Goal: Transaction & Acquisition: Subscribe to service/newsletter

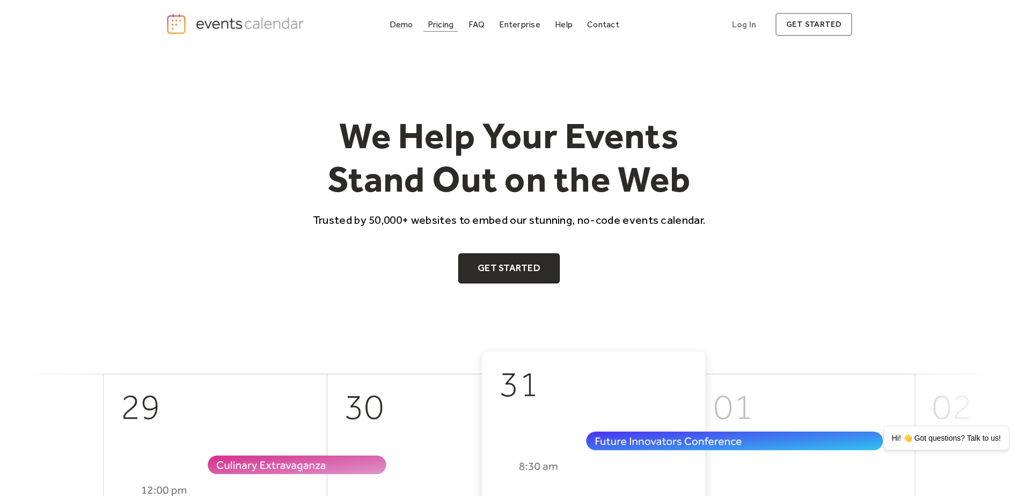
click at [447, 26] on div "Pricing" at bounding box center [441, 24] width 26 height 6
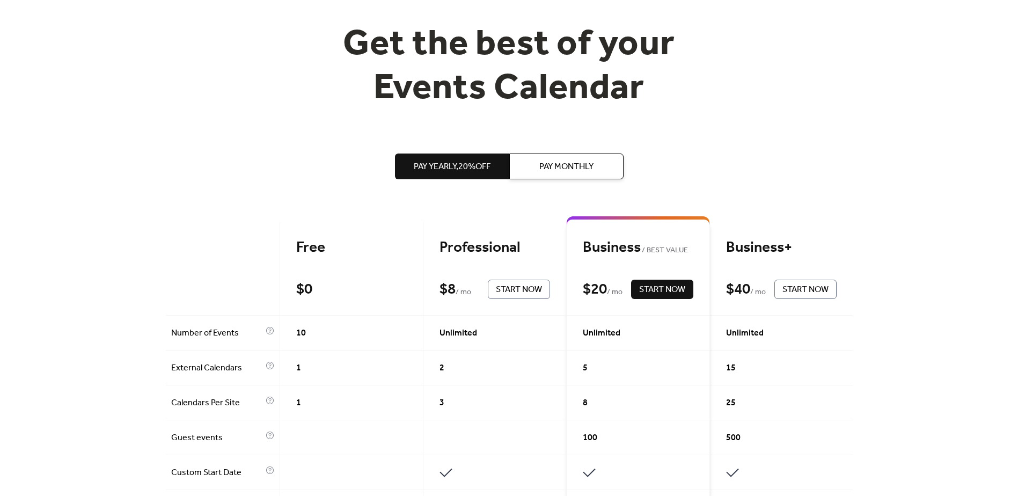
scroll to position [85, 0]
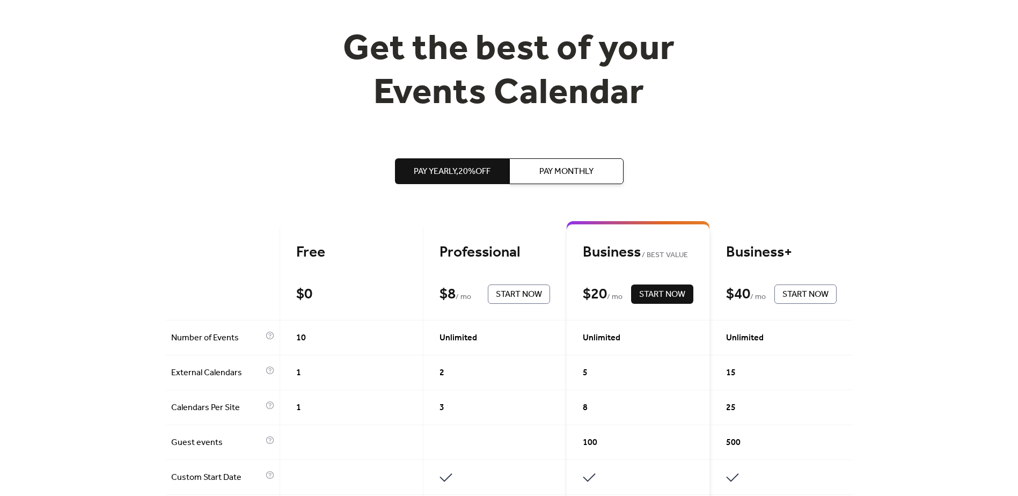
click at [586, 183] on button "Pay Monthly" at bounding box center [566, 171] width 114 height 26
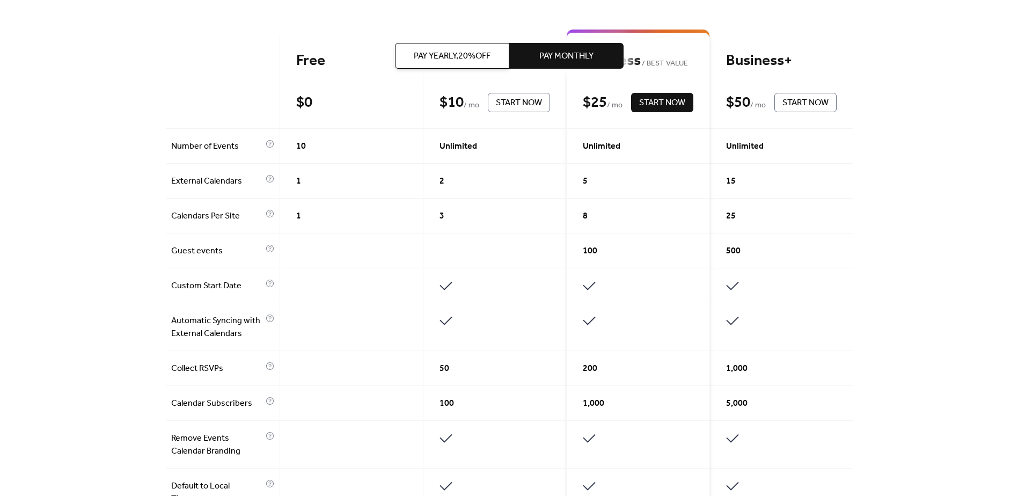
scroll to position [305, 0]
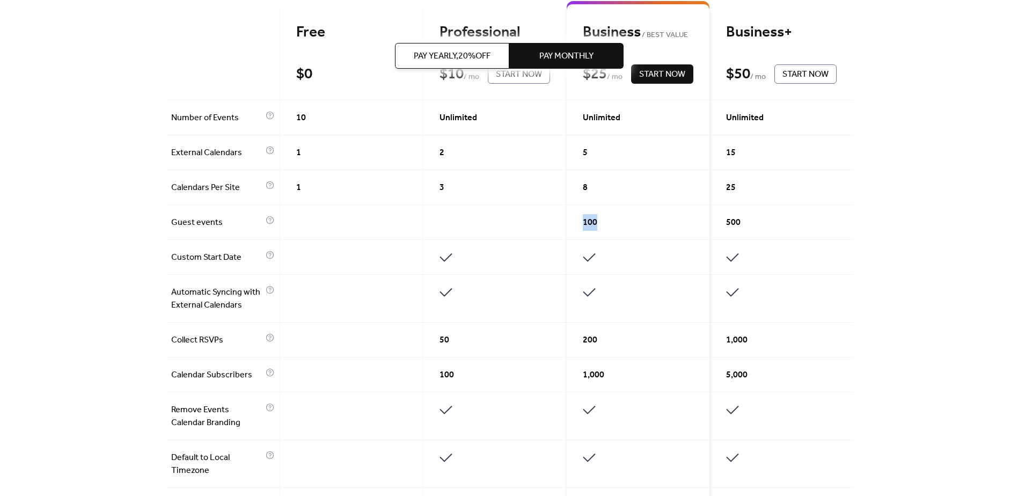
drag, startPoint x: 607, startPoint y: 224, endPoint x: 581, endPoint y: 225, distance: 25.8
click at [581, 225] on div "100" at bounding box center [638, 222] width 143 height 35
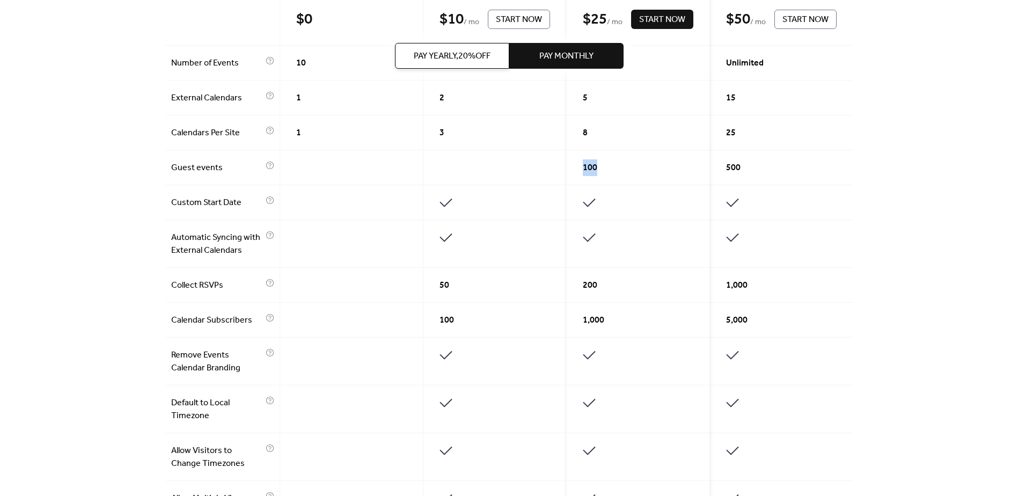
scroll to position [0, 0]
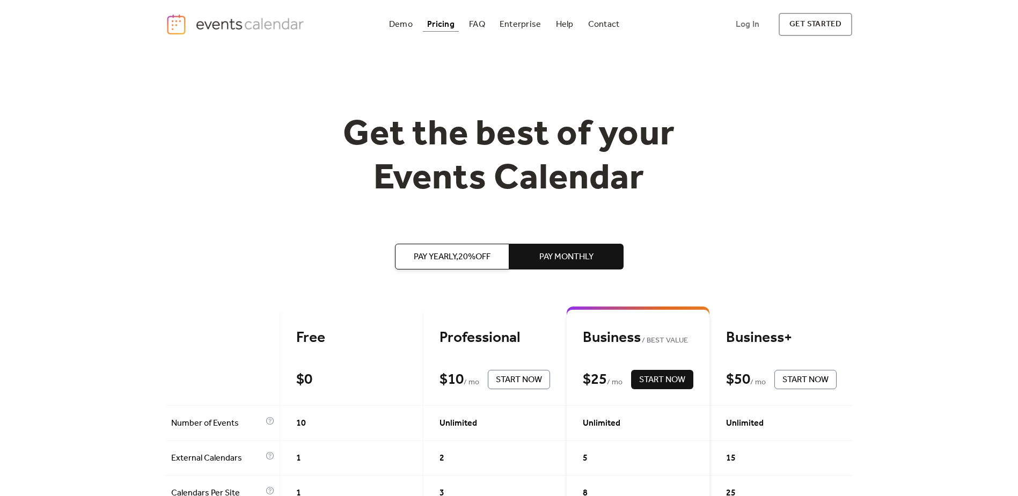
click at [653, 381] on span "Start Now" at bounding box center [662, 380] width 46 height 13
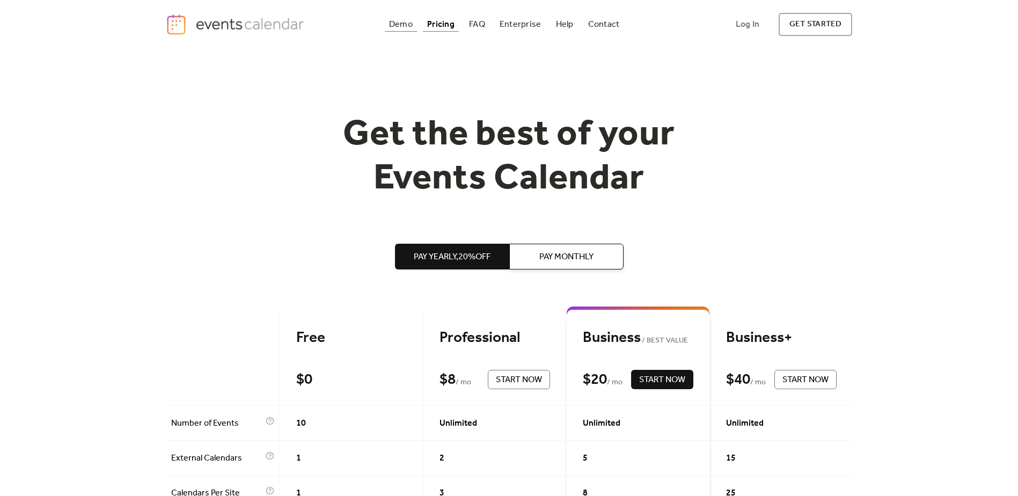
click at [400, 27] on div "Demo" at bounding box center [401, 24] width 24 height 6
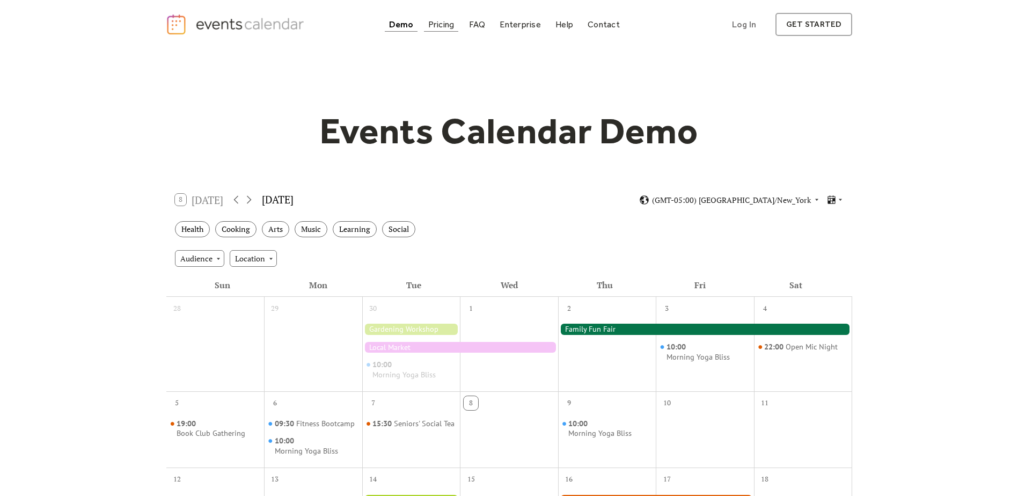
click at [430, 21] on div "Pricing" at bounding box center [441, 24] width 26 height 6
